Goal: Information Seeking & Learning: Check status

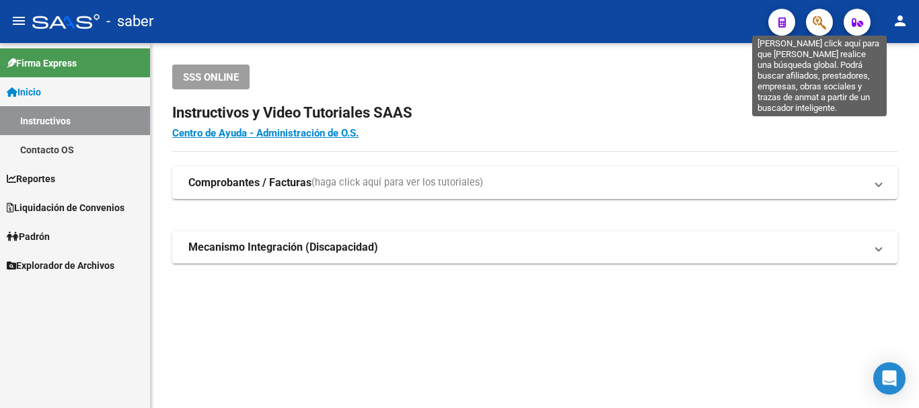
click at [817, 18] on icon "button" at bounding box center [819, 22] width 13 height 15
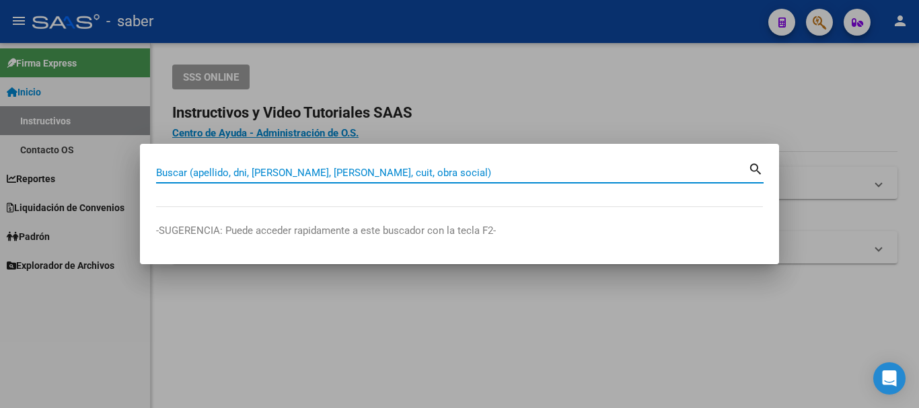
paste input "20369015541"
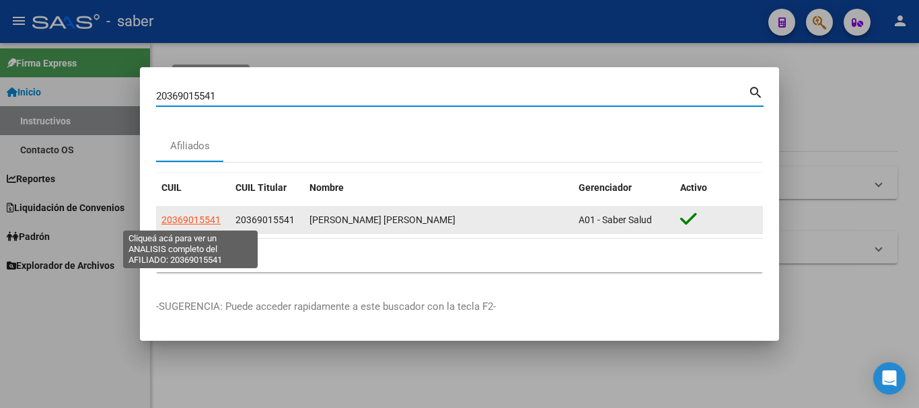
click at [196, 219] on span "20369015541" at bounding box center [191, 220] width 59 height 11
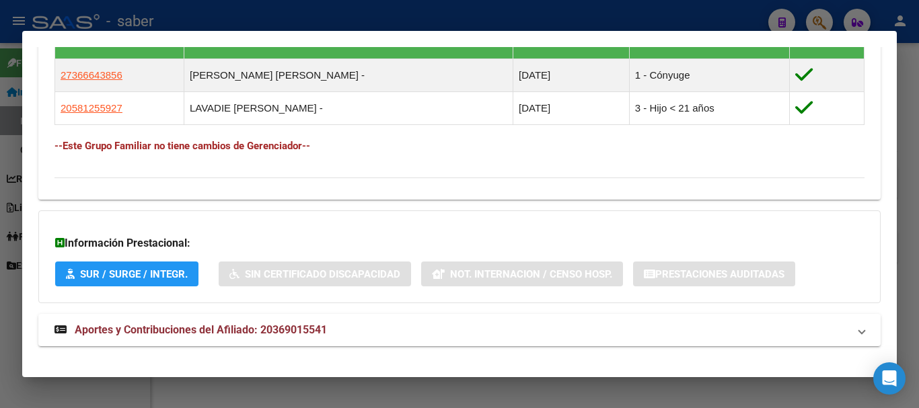
scroll to position [788, 0]
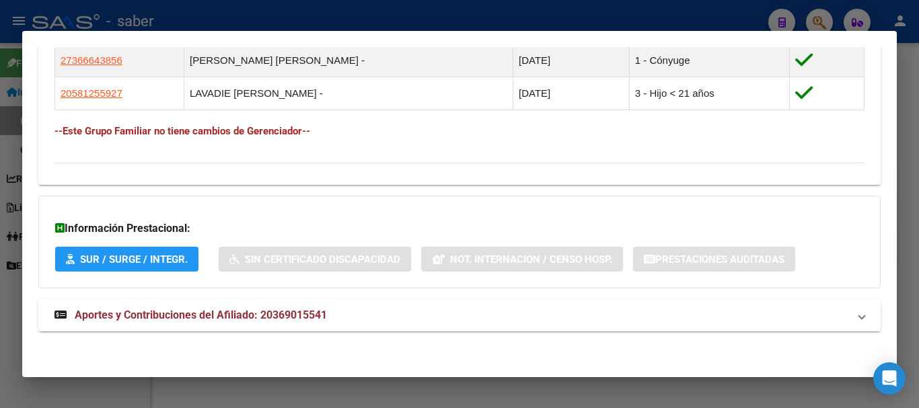
click at [214, 318] on span "Aportes y Contribuciones del Afiliado: 20369015541" at bounding box center [201, 315] width 252 height 13
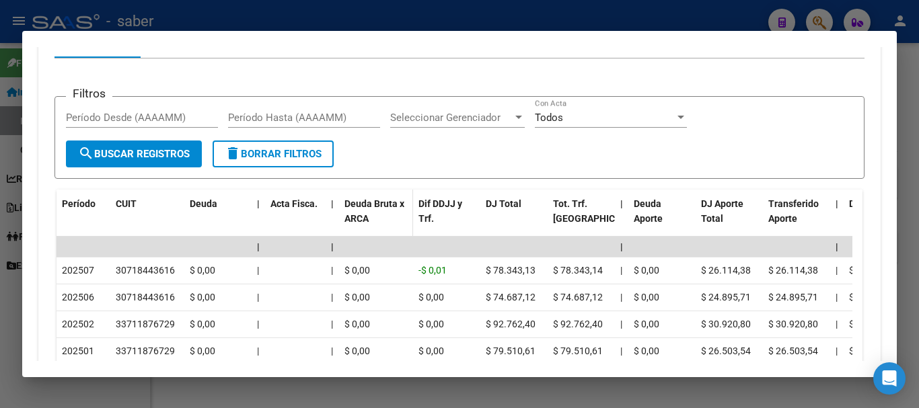
scroll to position [1192, 0]
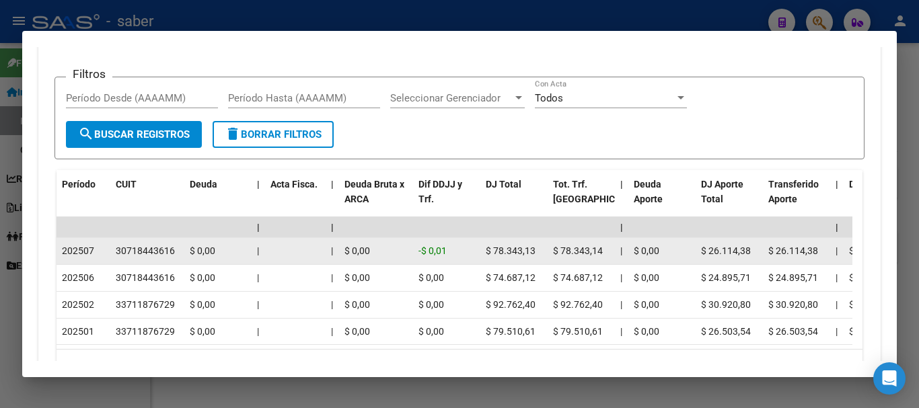
drag, startPoint x: 172, startPoint y: 248, endPoint x: 132, endPoint y: 242, distance: 40.8
click at [132, 242] on datatable-body-cell "30718443616" at bounding box center [147, 251] width 74 height 26
copy div "30718443616"
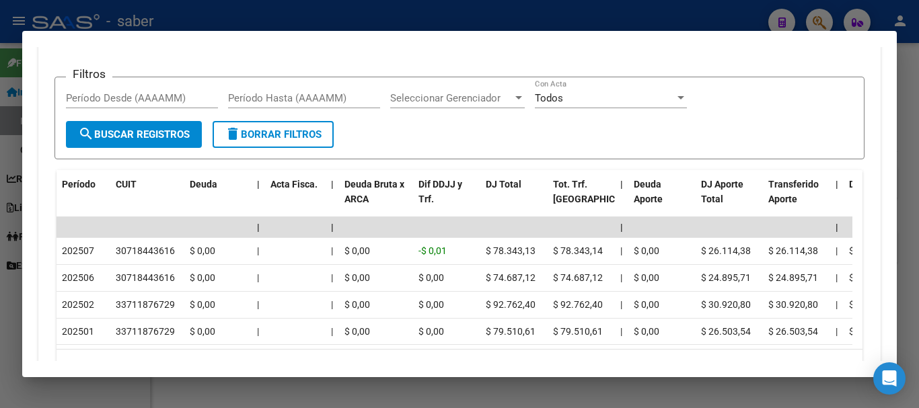
click at [108, 15] on div at bounding box center [459, 204] width 919 height 408
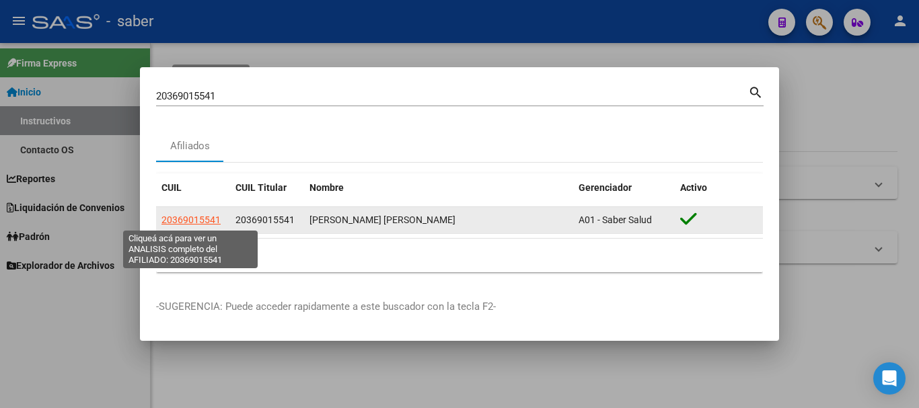
click at [180, 215] on span "20369015541" at bounding box center [191, 220] width 59 height 11
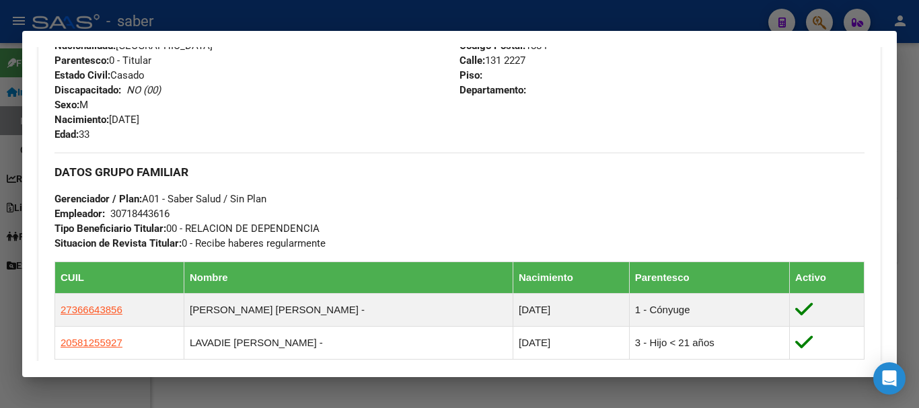
scroll to position [788, 0]
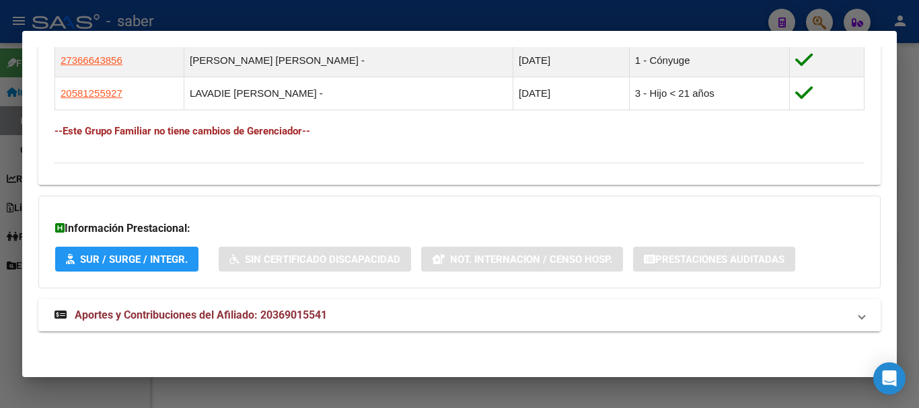
click at [184, 311] on span "Aportes y Contribuciones del Afiliado: 20369015541" at bounding box center [201, 315] width 252 height 13
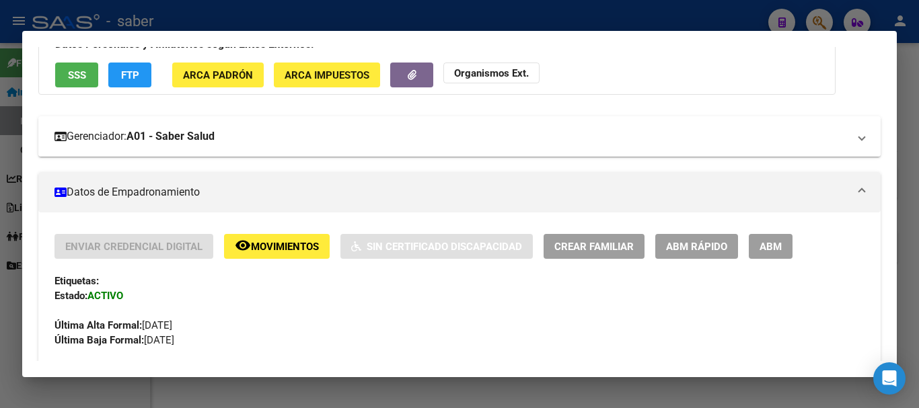
scroll to position [0, 0]
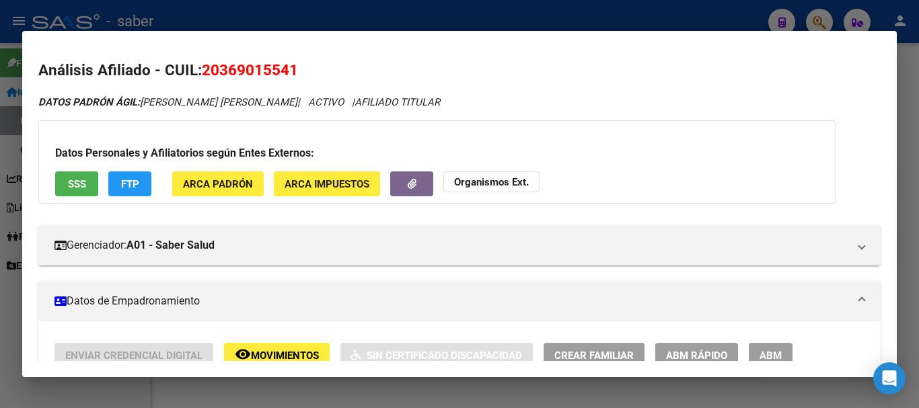
click at [75, 23] on div at bounding box center [459, 204] width 919 height 408
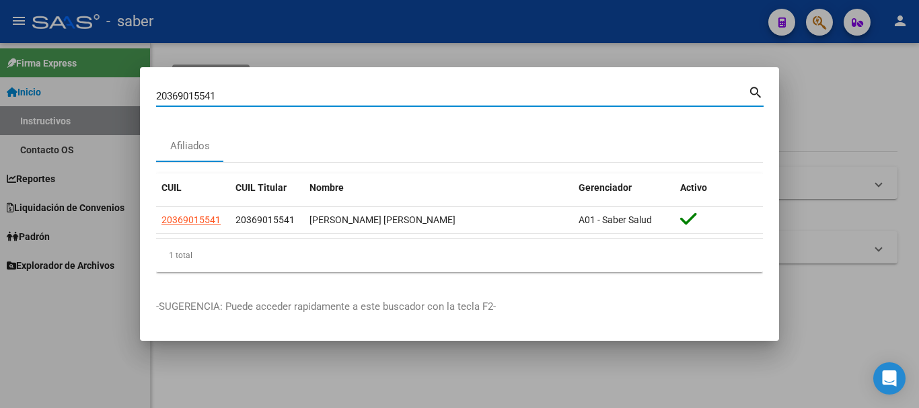
drag, startPoint x: 239, startPoint y: 99, endPoint x: 70, endPoint y: 94, distance: 169.0
click at [70, 94] on div "20369015541 Buscar (apellido, dni, cuil, nro traspaso, cuit, obra social) searc…" at bounding box center [459, 204] width 919 height 408
paste input "245489480"
type input "20245489480"
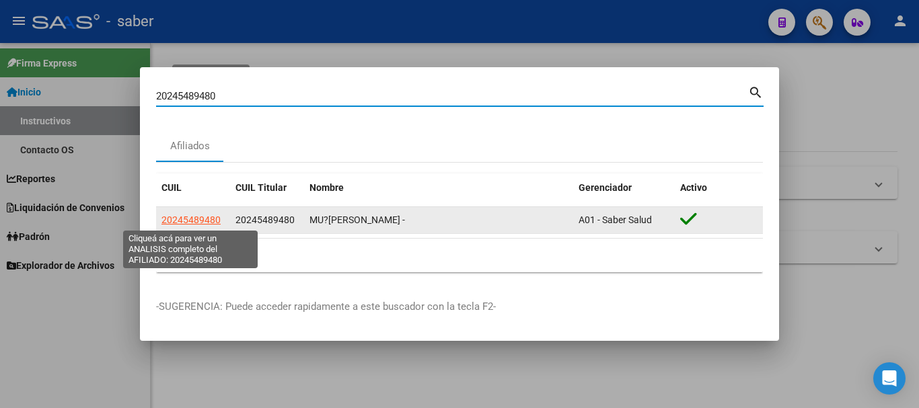
click at [190, 220] on span "20245489480" at bounding box center [191, 220] width 59 height 11
type textarea "20245489480"
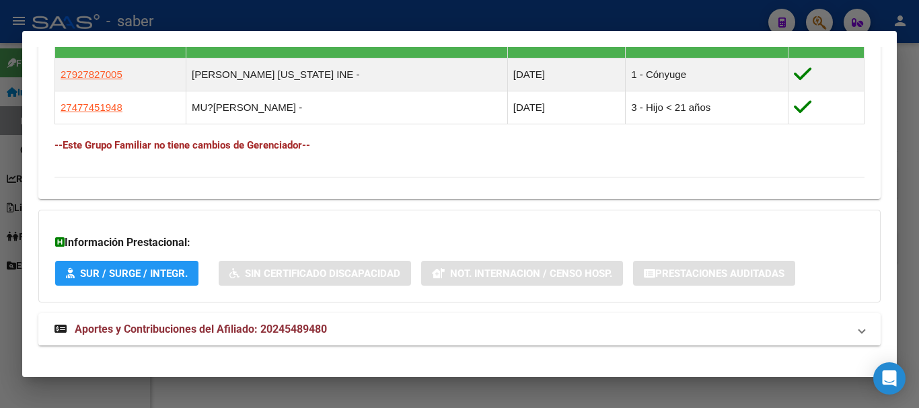
scroll to position [788, 0]
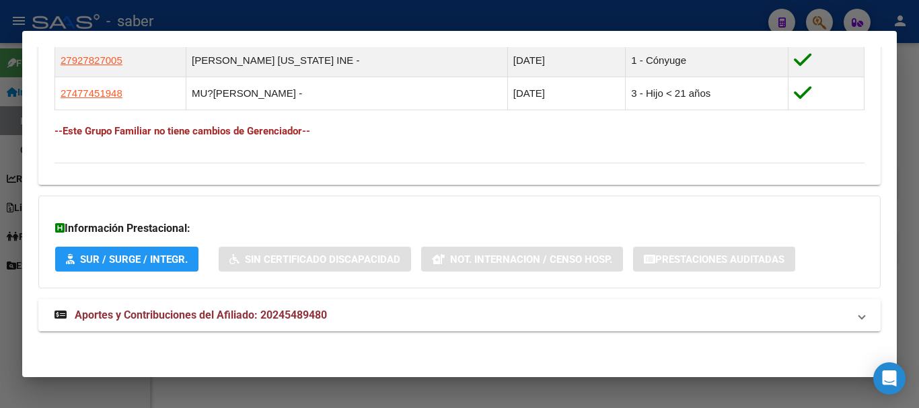
click at [254, 319] on span "Aportes y Contribuciones del Afiliado: 20245489480" at bounding box center [201, 315] width 252 height 13
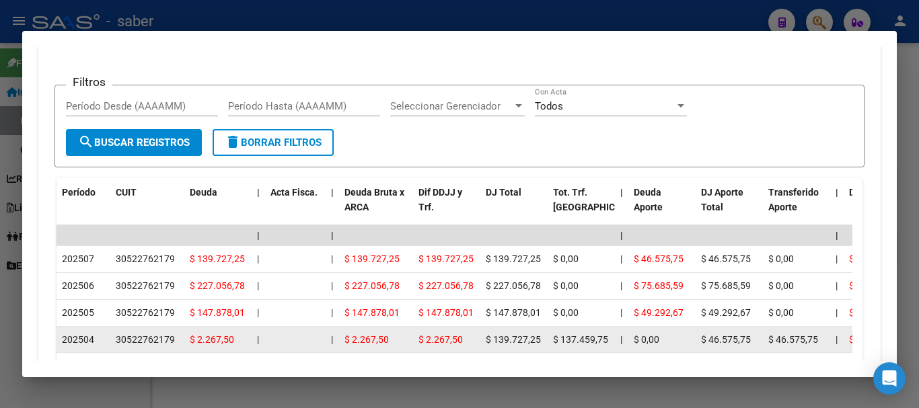
scroll to position [1259, 0]
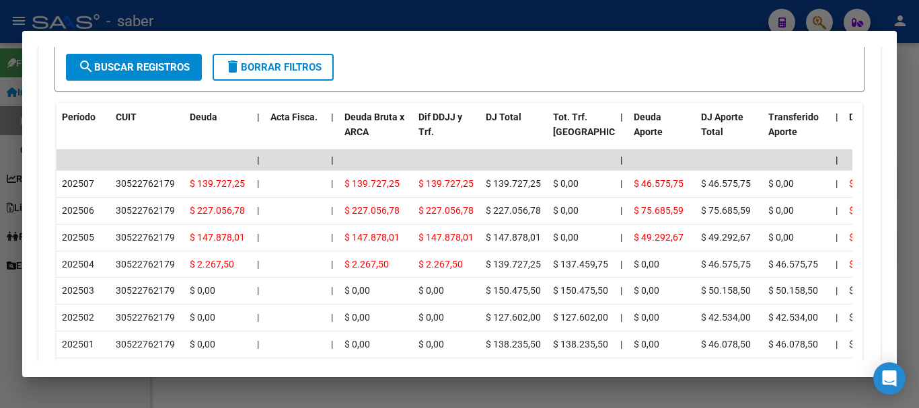
click at [60, 26] on div at bounding box center [459, 204] width 919 height 408
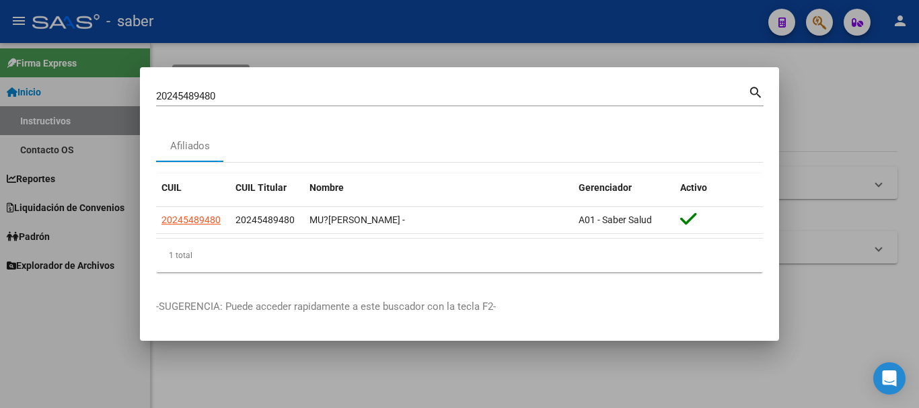
click at [59, 22] on div at bounding box center [459, 204] width 919 height 408
